Goal: Task Accomplishment & Management: Use online tool/utility

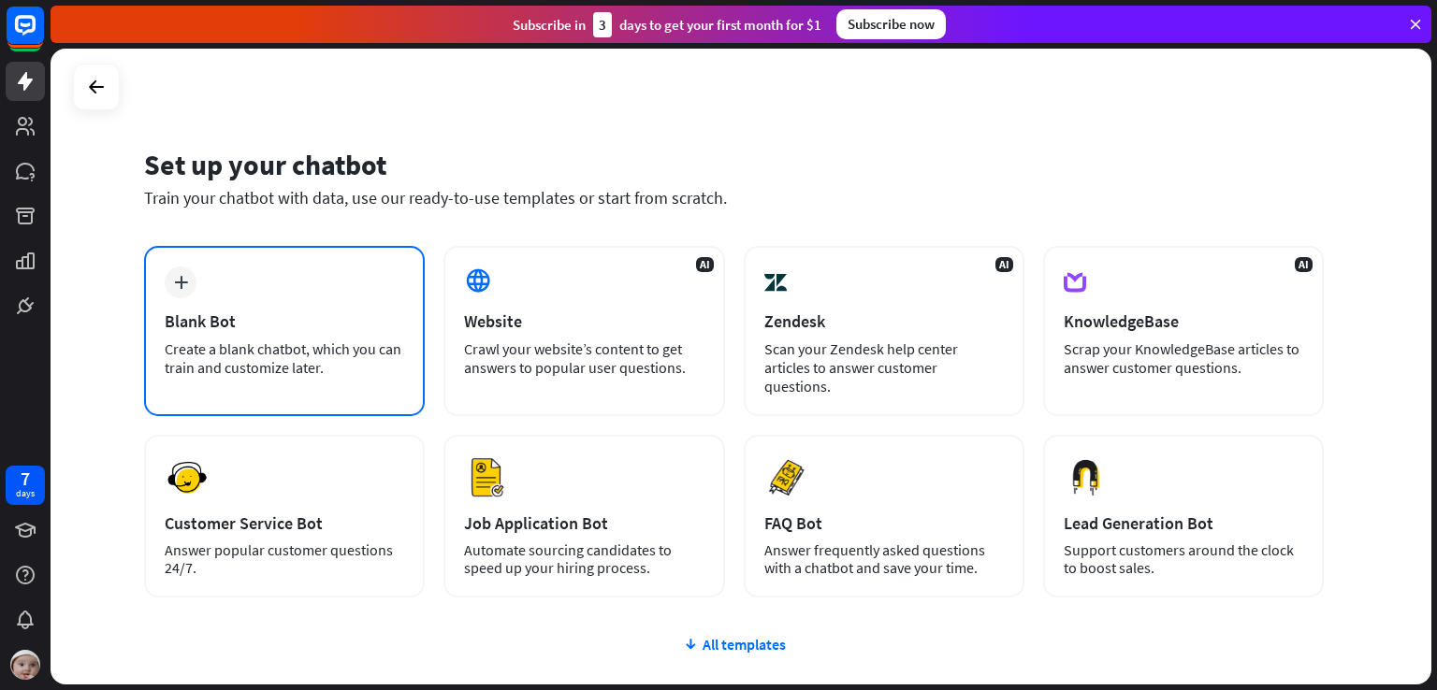
click at [357, 335] on div "plus Blank Bot Create a blank chatbot, which you can train and customize later." at bounding box center [284, 331] width 281 height 170
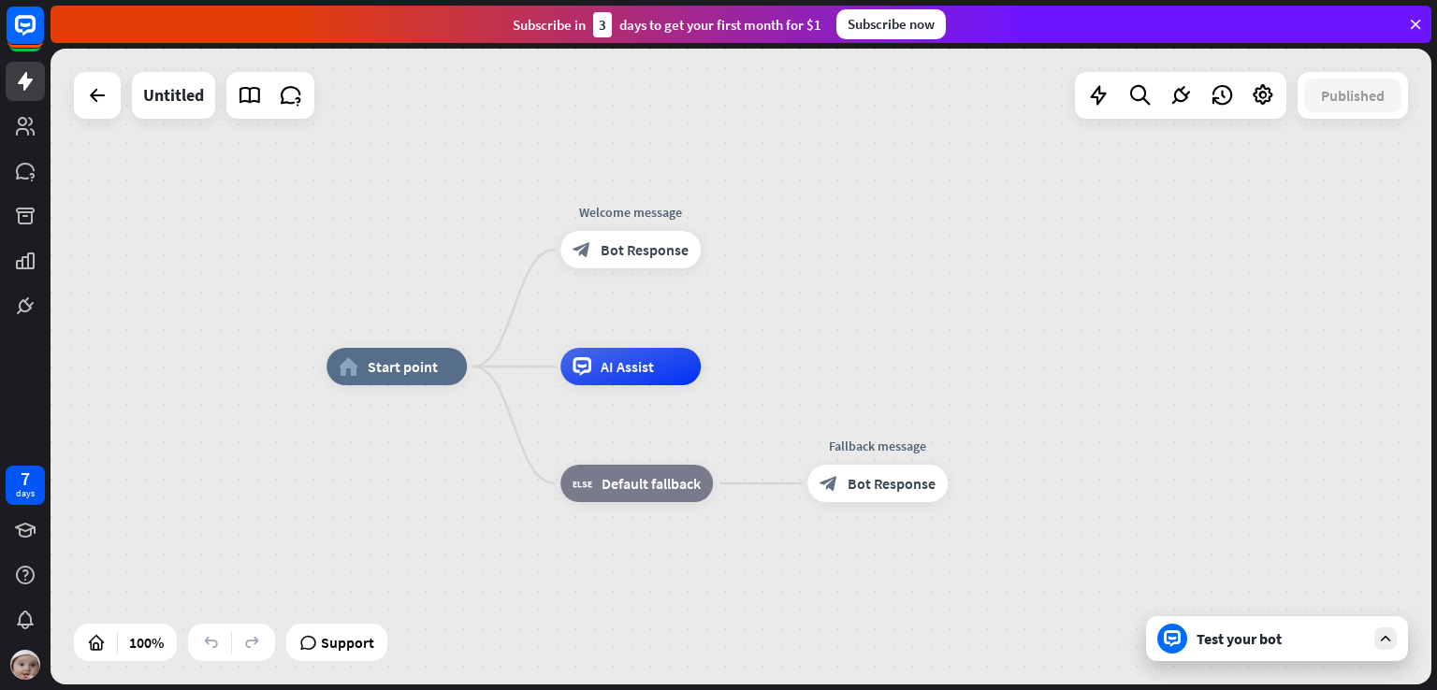
click at [863, 340] on div "home_2 Start point Welcome message block_bot_response Bot Response AI Assist bl…" at bounding box center [741, 367] width 1381 height 636
click at [391, 370] on span "Start point" at bounding box center [403, 366] width 70 height 19
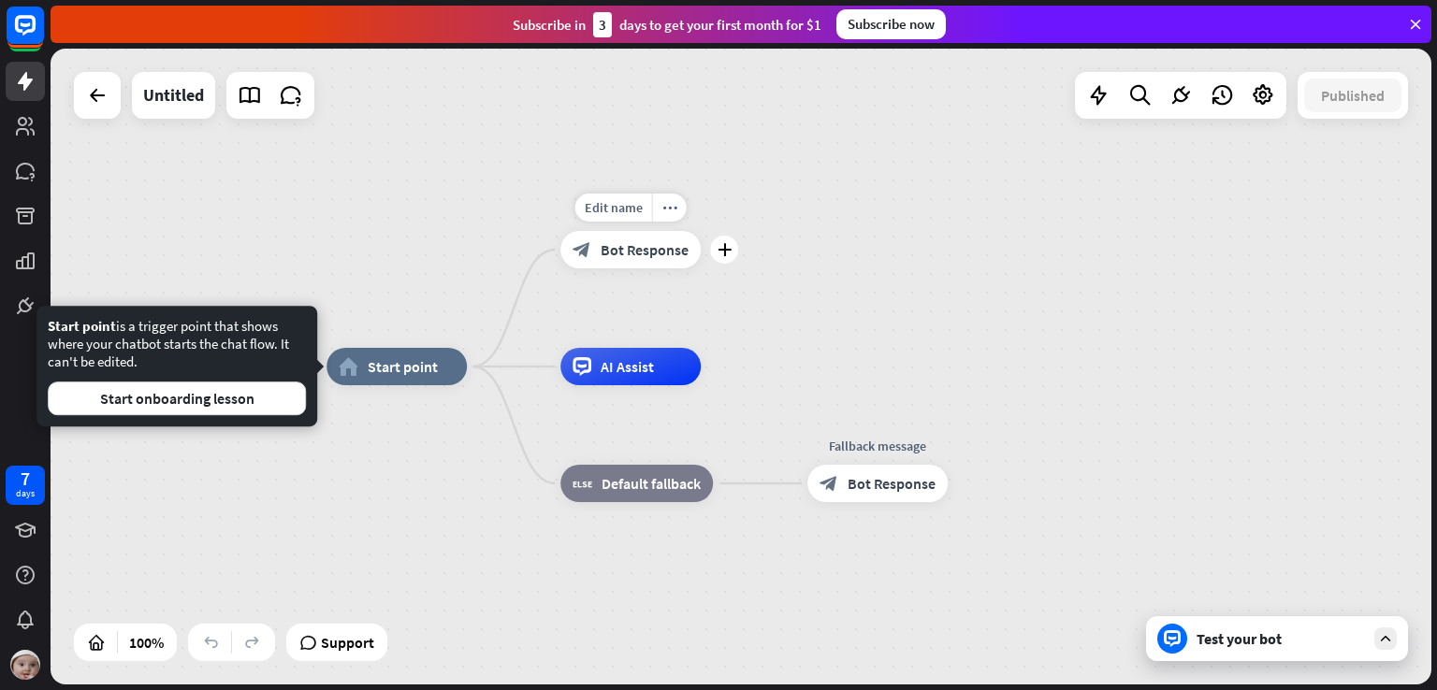
drag, startPoint x: 433, startPoint y: 371, endPoint x: 533, endPoint y: 296, distance: 125.5
click at [533, 367] on div "Edit name more_horiz home_2 Start point Edit name more_horiz plus Welcome messa…" at bounding box center [1016, 685] width 1381 height 636
click at [287, 225] on div "home_2 Start point Welcome message block_bot_response Bot Response AI Assist bl…" at bounding box center [741, 367] width 1381 height 636
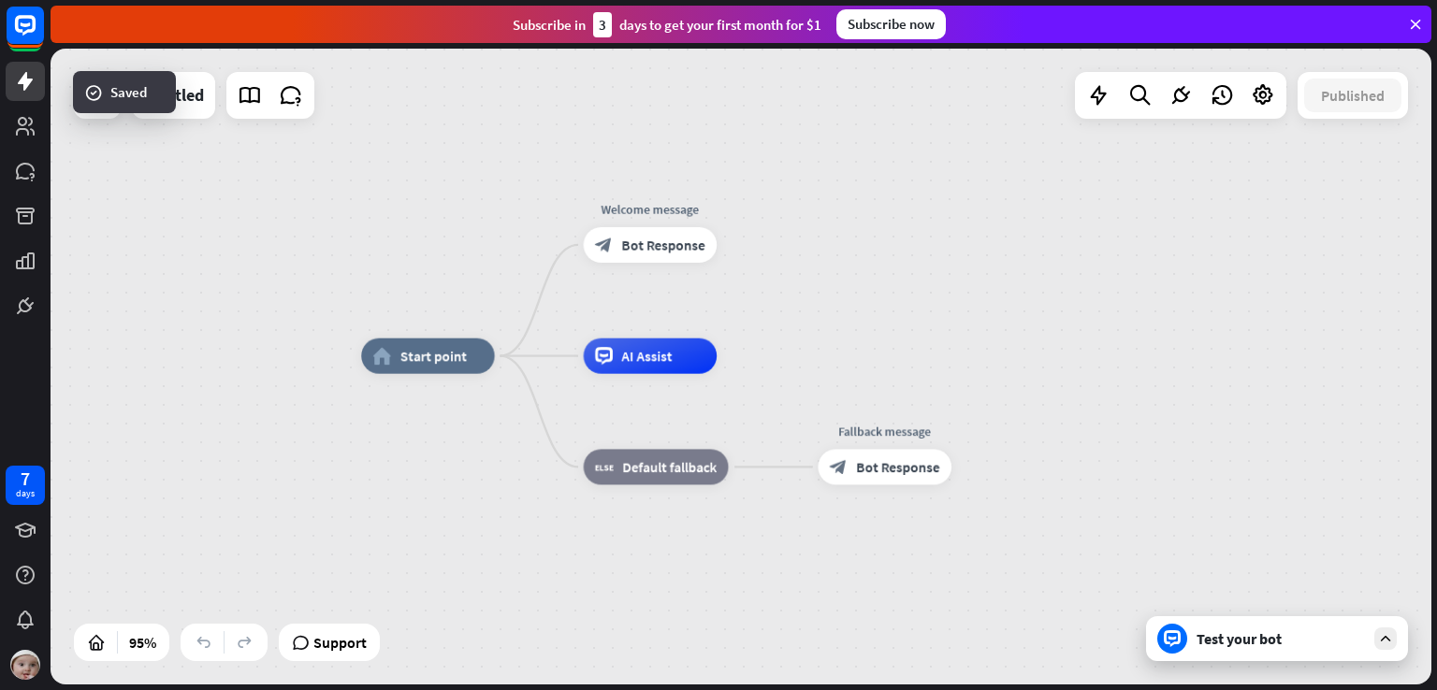
click at [1244, 648] on div "Test your bot" at bounding box center [1277, 638] width 262 height 45
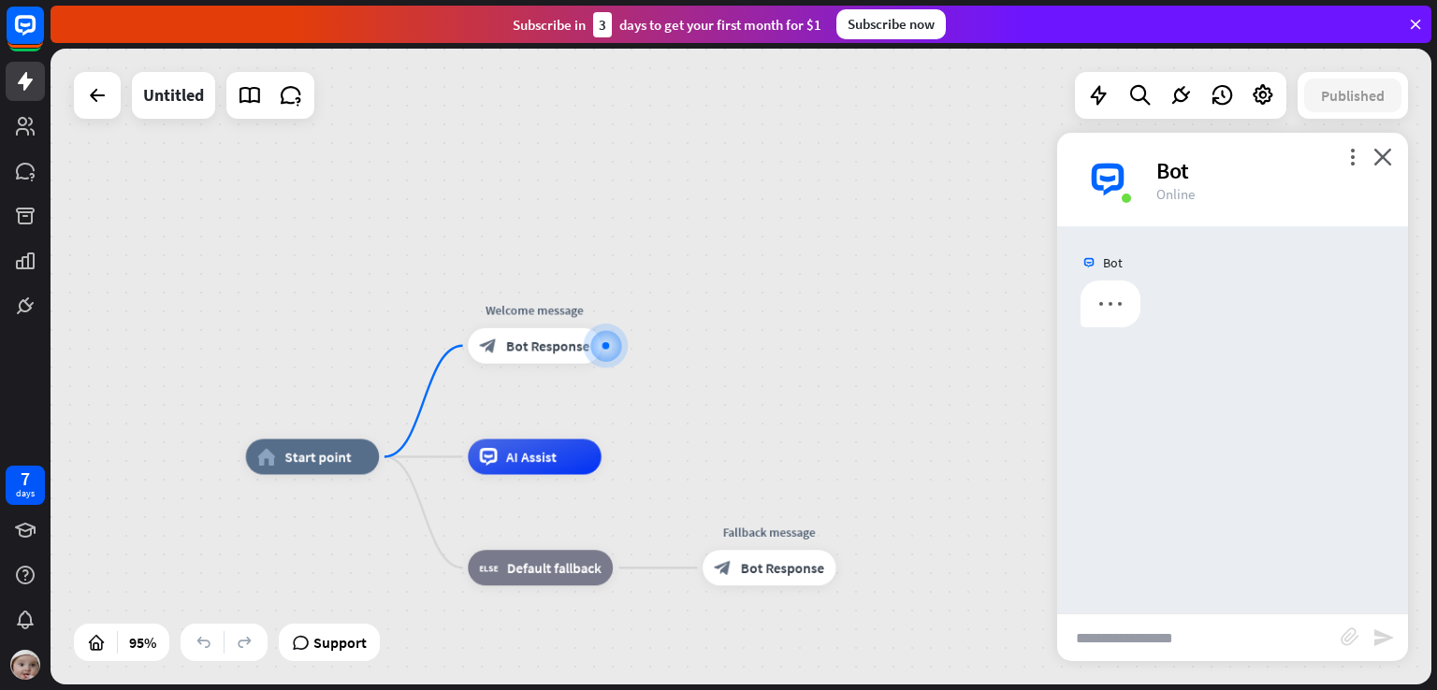
click at [1096, 648] on input "text" at bounding box center [1198, 638] width 283 height 47
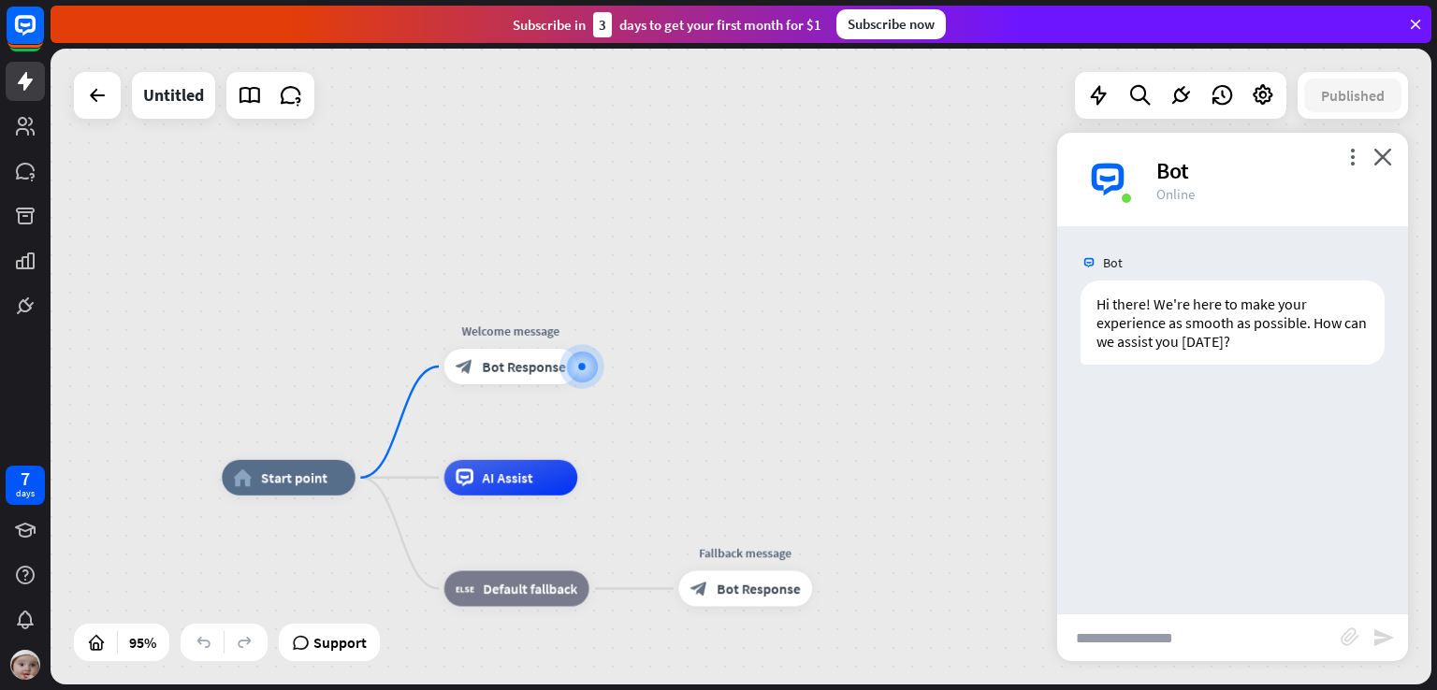
paste input "**********"
type input "**********"
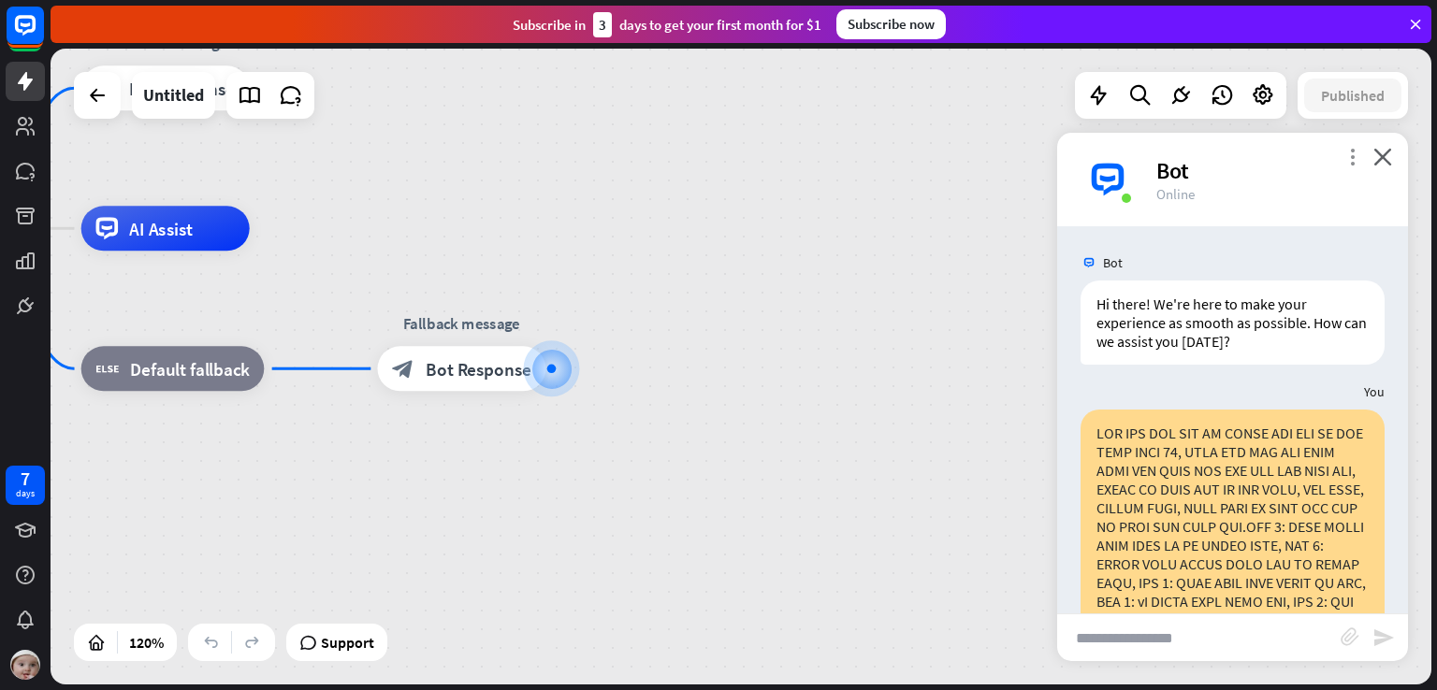
click at [1350, 151] on icon "more_vert" at bounding box center [1352, 157] width 18 height 18
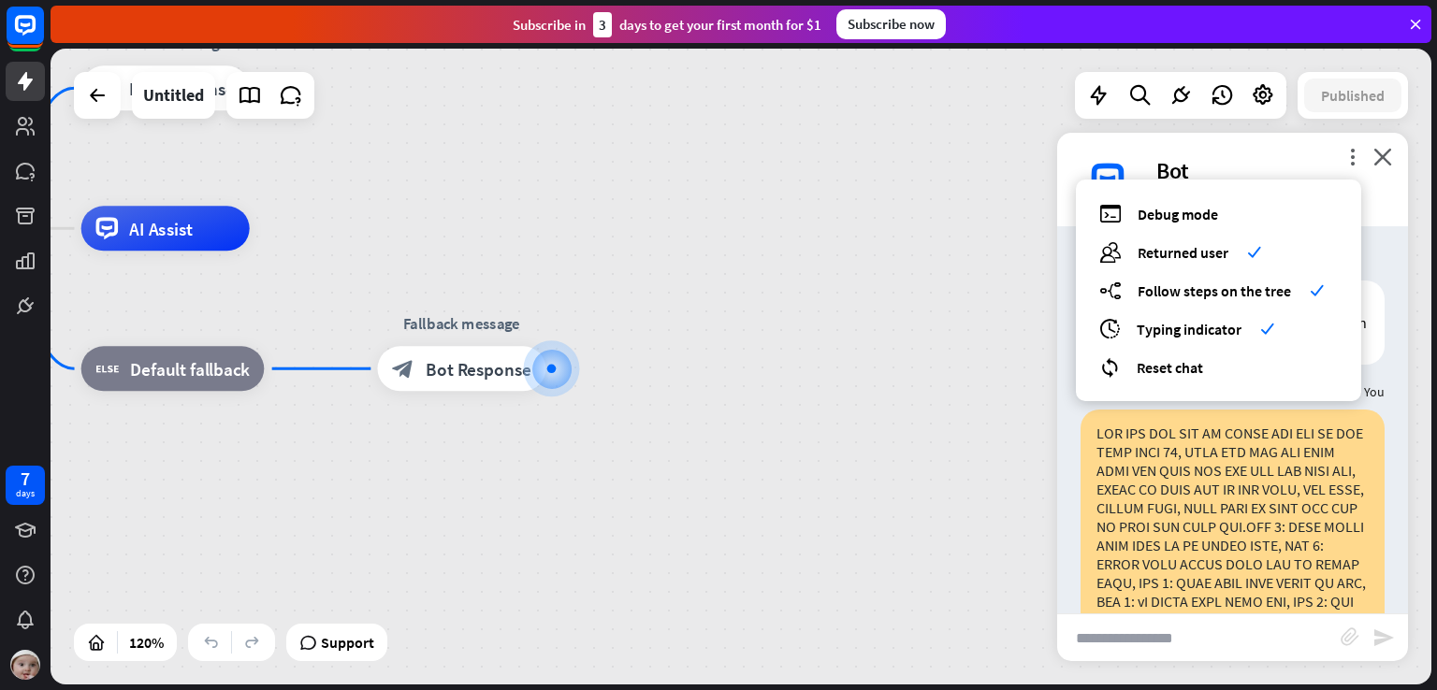
click at [913, 384] on div "home_2 Start point Welcome message block_bot_response Bot Response AI Assist bl…" at bounding box center [629, 609] width 1657 height 763
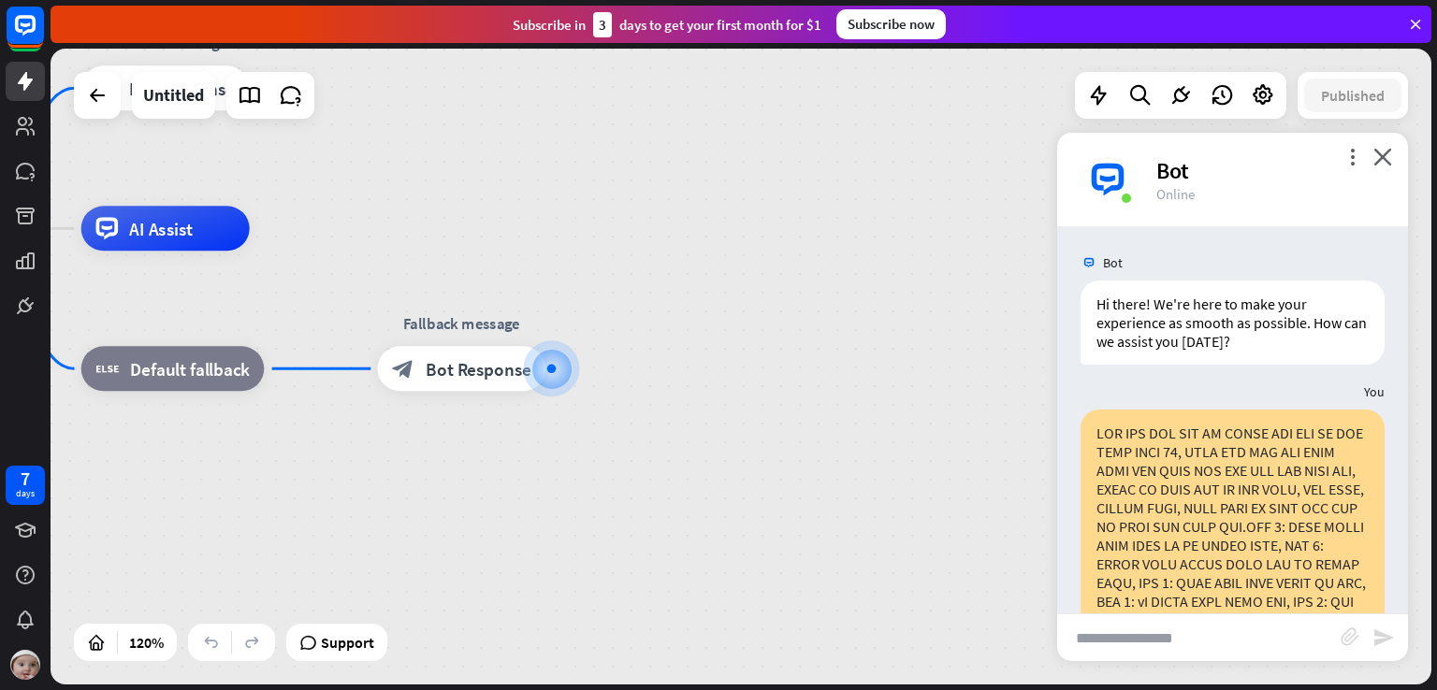
click at [767, 156] on div "home_2 Start point Welcome message block_bot_response Bot Response AI Assist bl…" at bounding box center [741, 367] width 1381 height 636
click at [891, 20] on div "Subscribe now" at bounding box center [890, 24] width 109 height 30
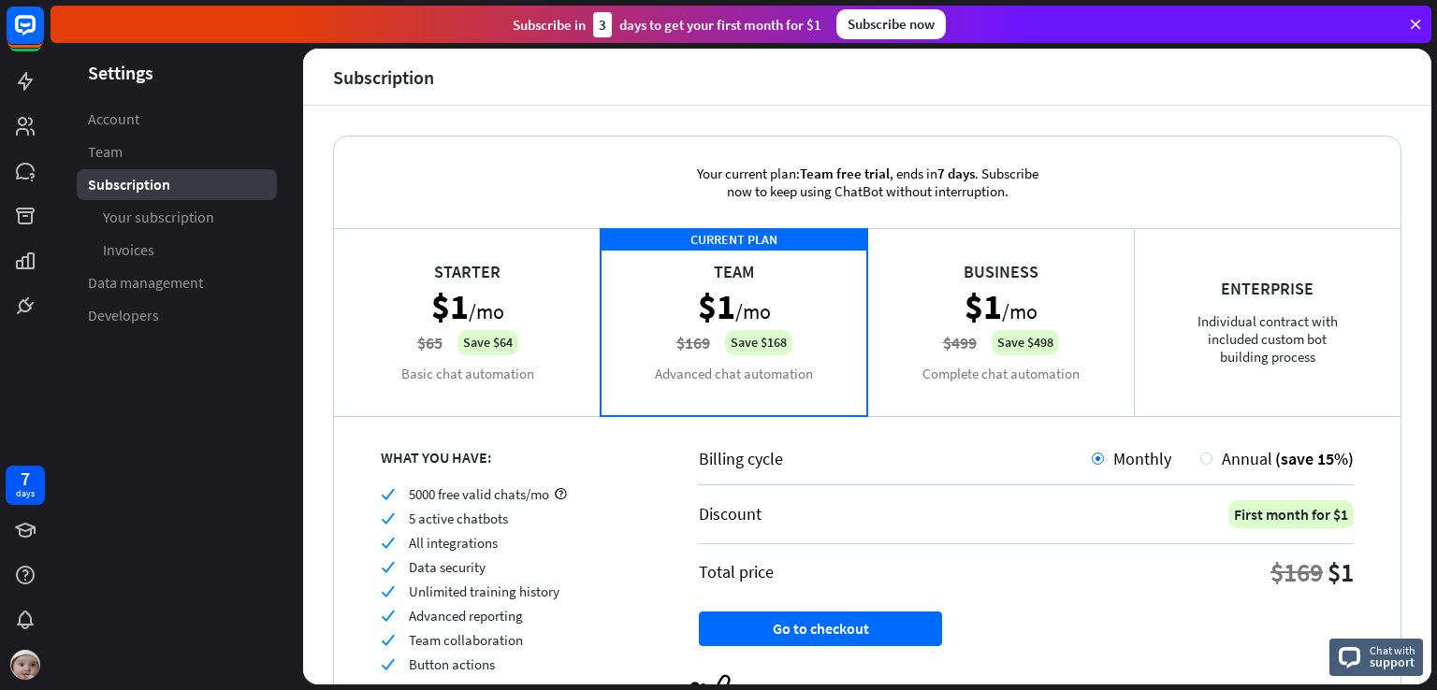
click at [165, 355] on aside "Settings Account Team Subscription Your subscription Invoices Data management D…" at bounding box center [177, 367] width 253 height 636
click at [703, 12] on div "Subscribe [DATE] to get your first month for $1" at bounding box center [667, 24] width 309 height 25
click at [529, 31] on div "Subscribe [DATE] to get your first month for $1" at bounding box center [667, 24] width 309 height 25
click at [266, 327] on link "Developers" at bounding box center [177, 315] width 200 height 31
